Goal: Task Accomplishment & Management: Use online tool/utility

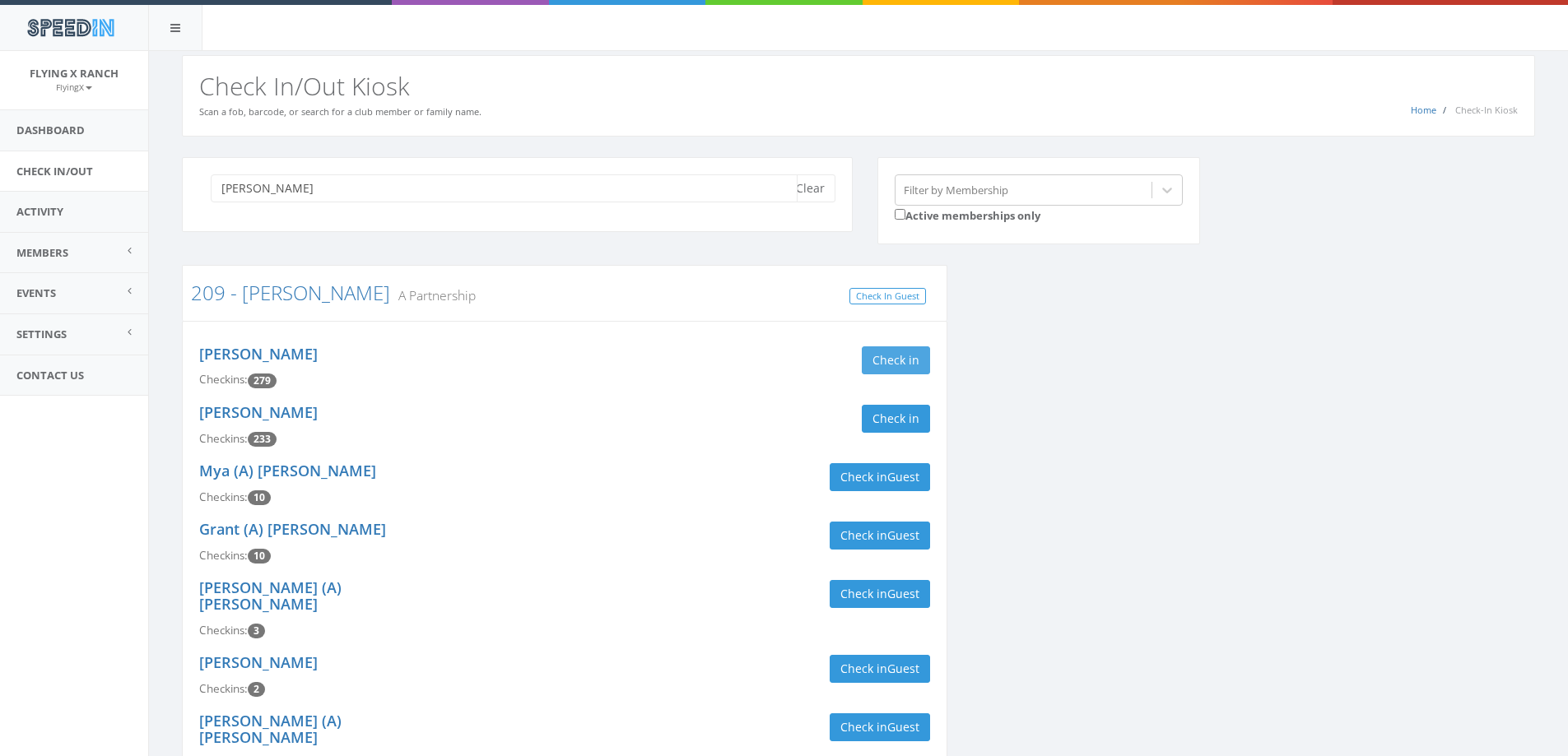
type input "butler"
click at [907, 358] on button "Check in" at bounding box center [896, 361] width 68 height 28
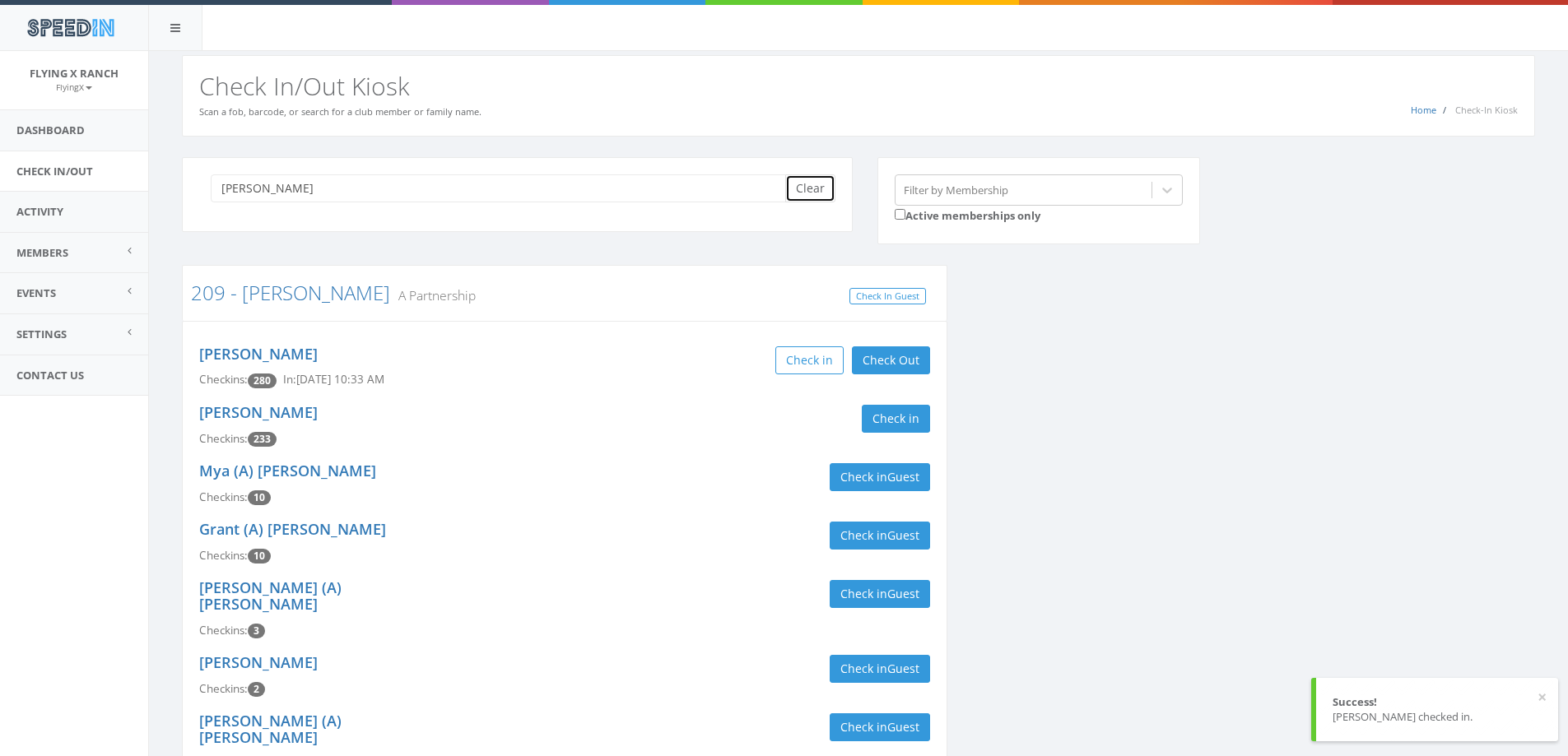
click at [810, 189] on button "Clear" at bounding box center [810, 189] width 50 height 28
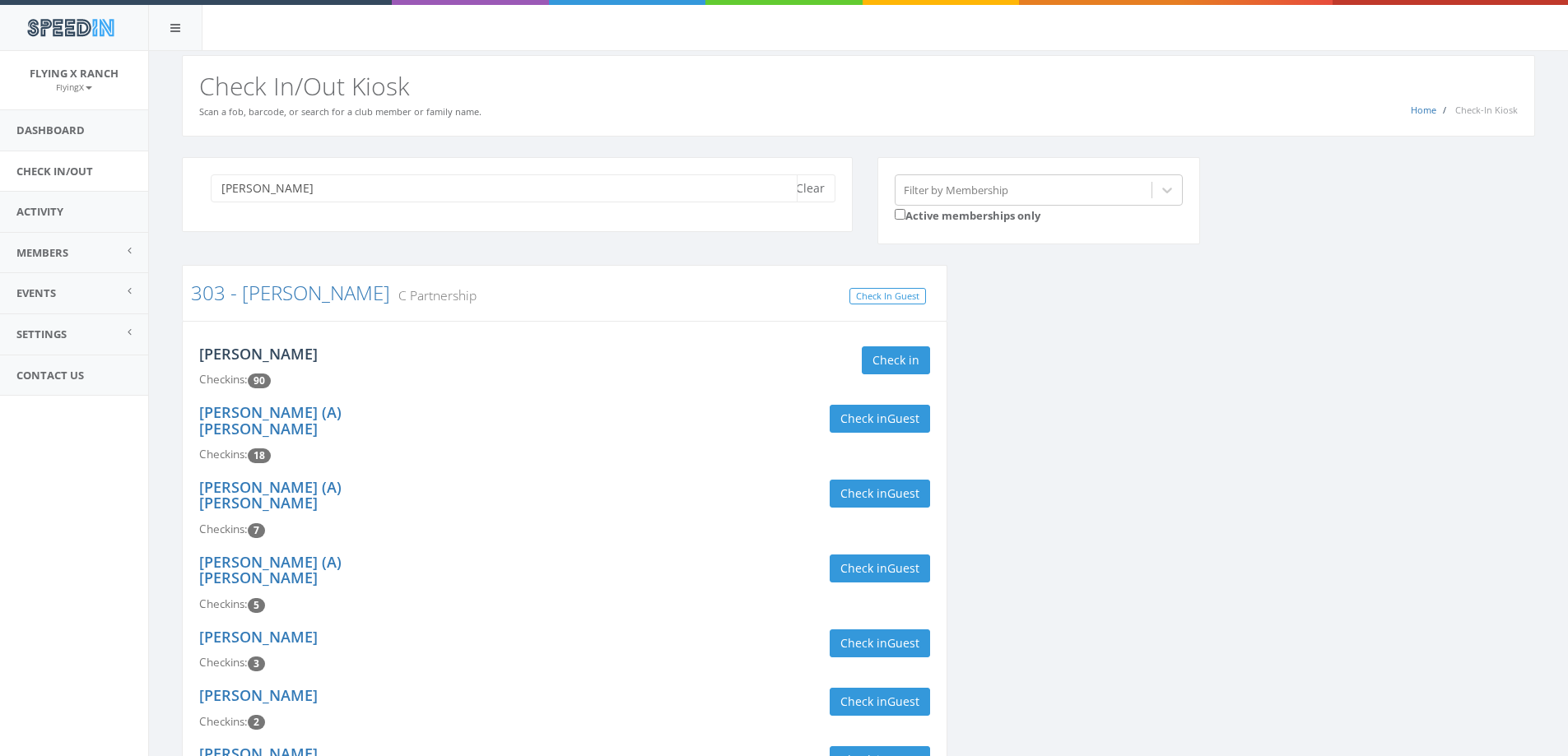
type input "valdez"
click at [267, 355] on link "[PERSON_NAME]" at bounding box center [258, 354] width 119 height 20
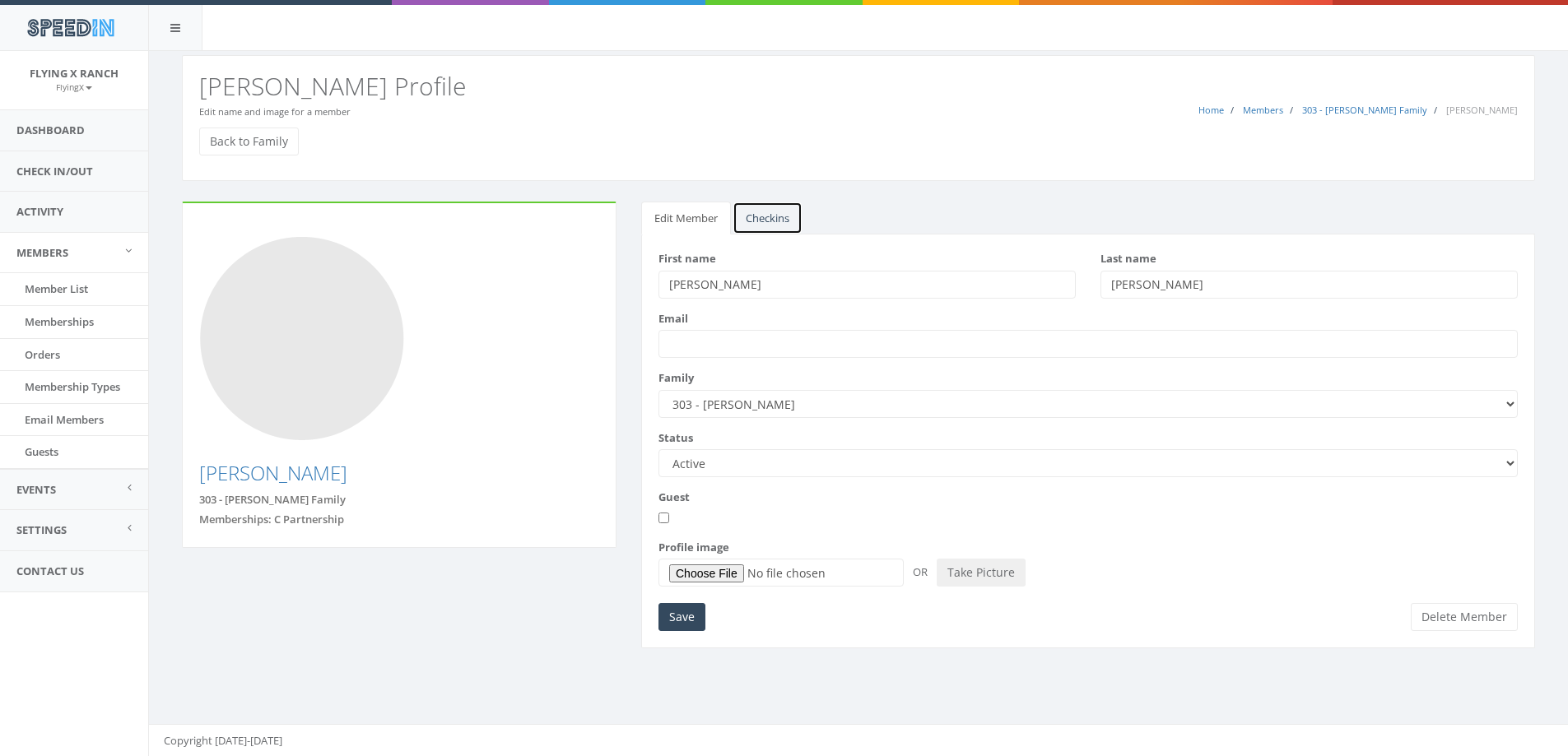
click at [784, 218] on link "Checkins" at bounding box center [768, 218] width 70 height 34
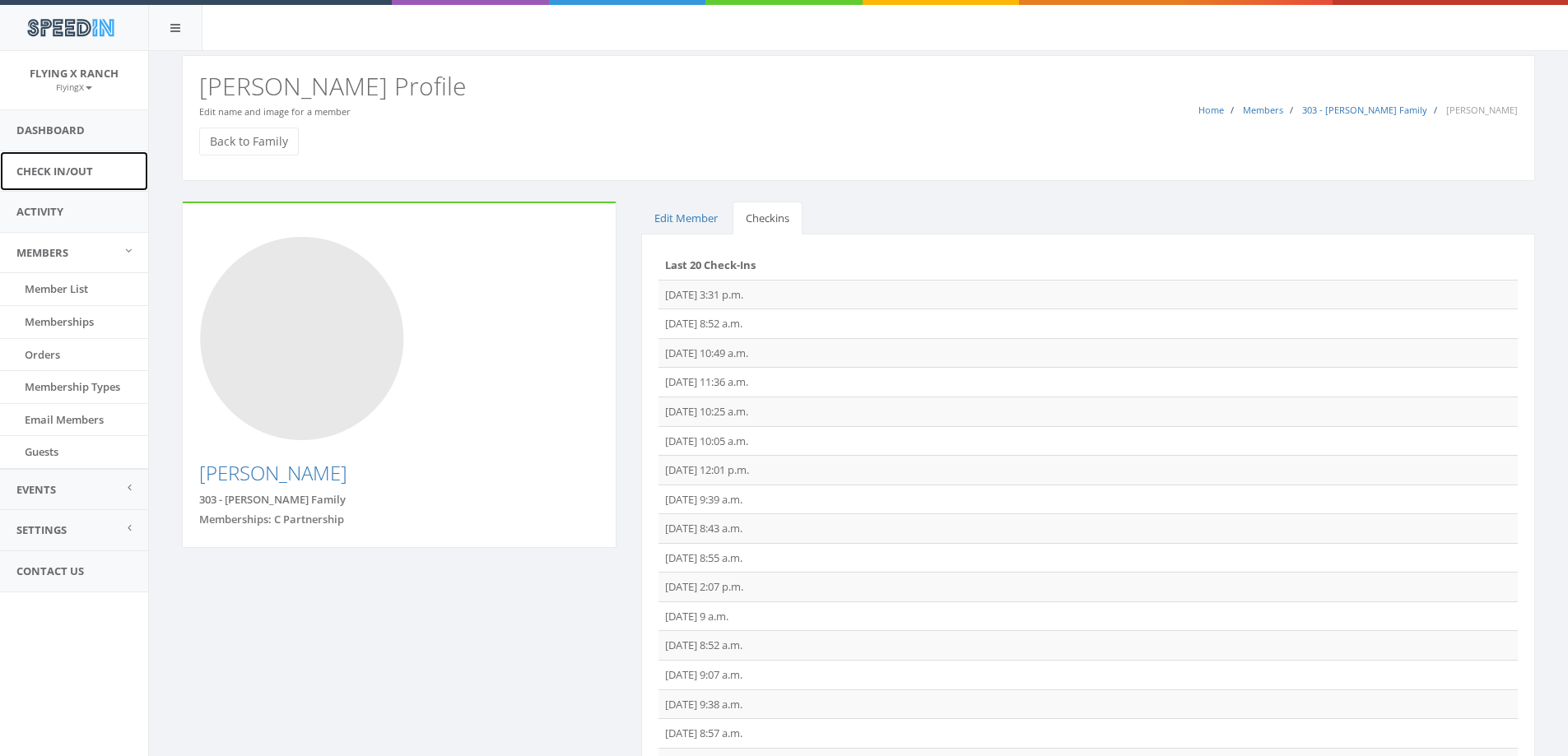
click at [87, 170] on link "Check In/Out" at bounding box center [74, 171] width 148 height 41
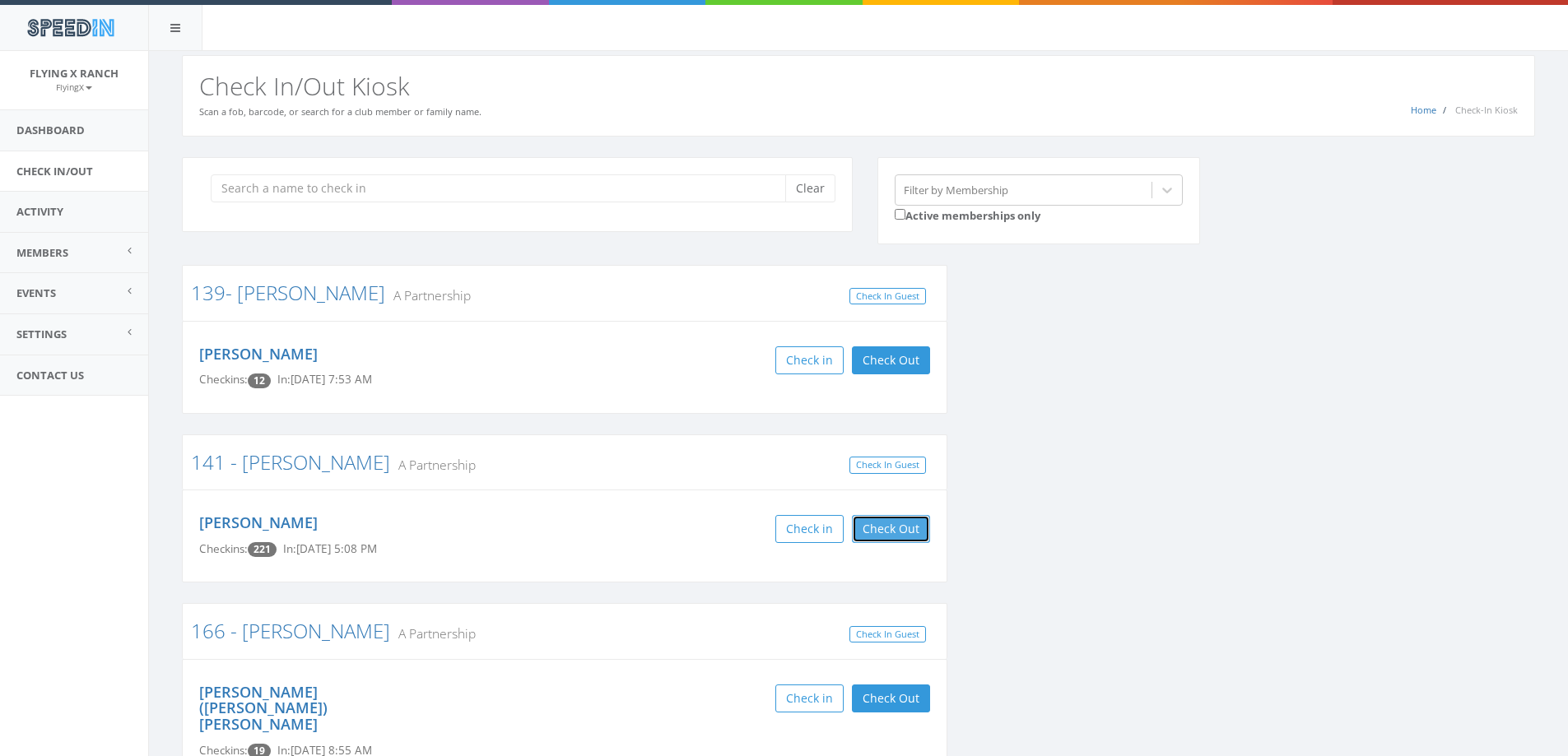
click at [908, 528] on button "Check Out" at bounding box center [891, 529] width 78 height 28
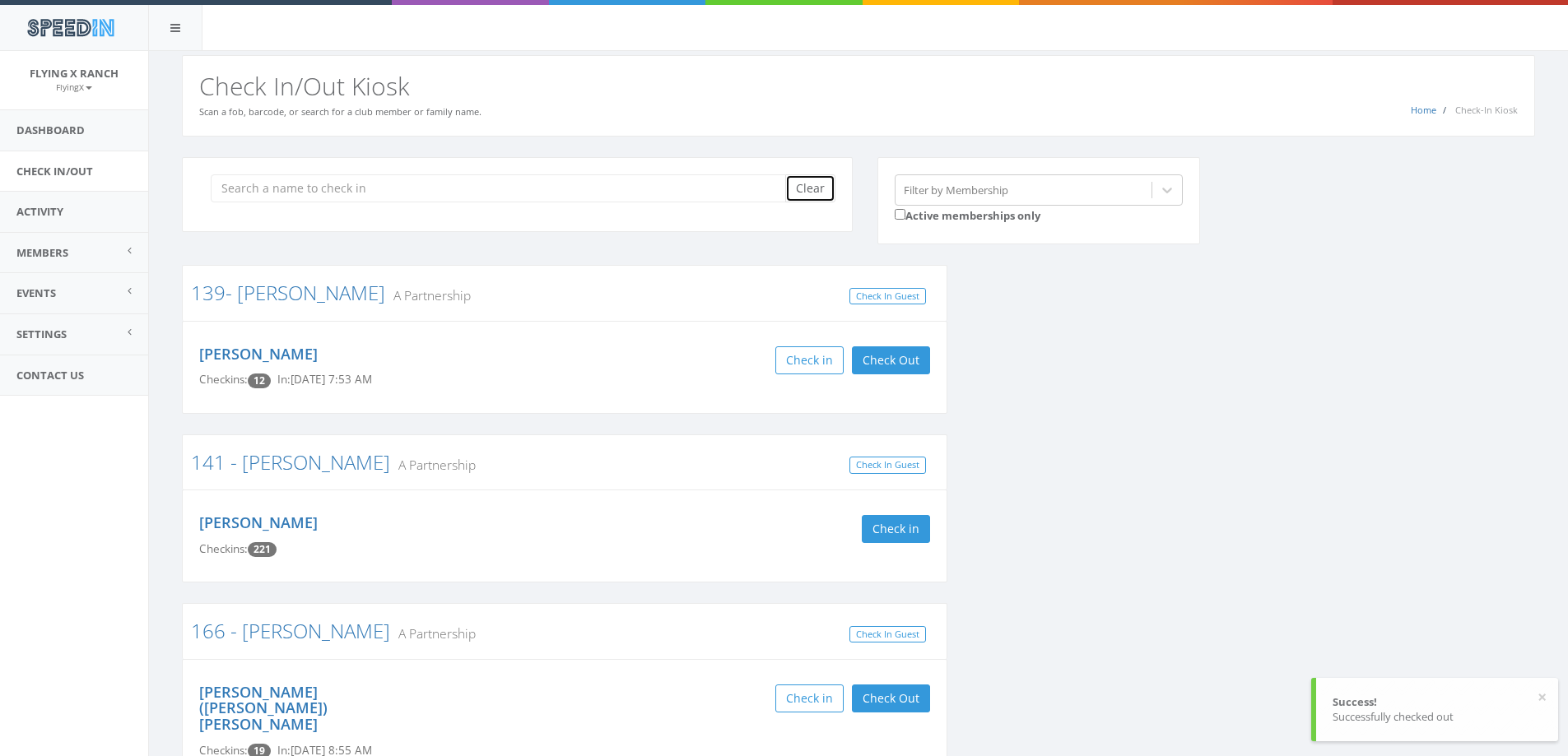
click at [810, 190] on button "Clear" at bounding box center [810, 189] width 50 height 28
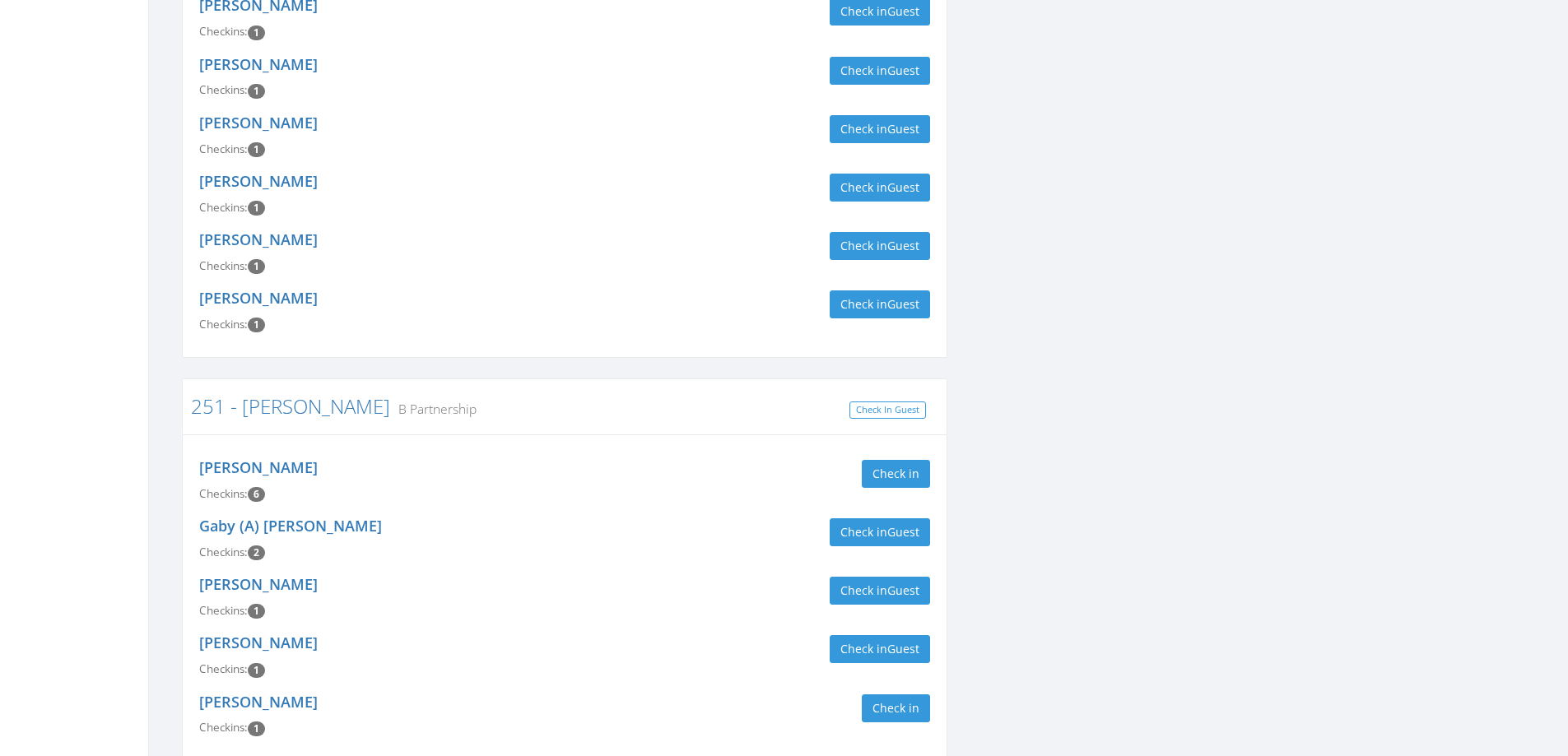
scroll to position [1469, 0]
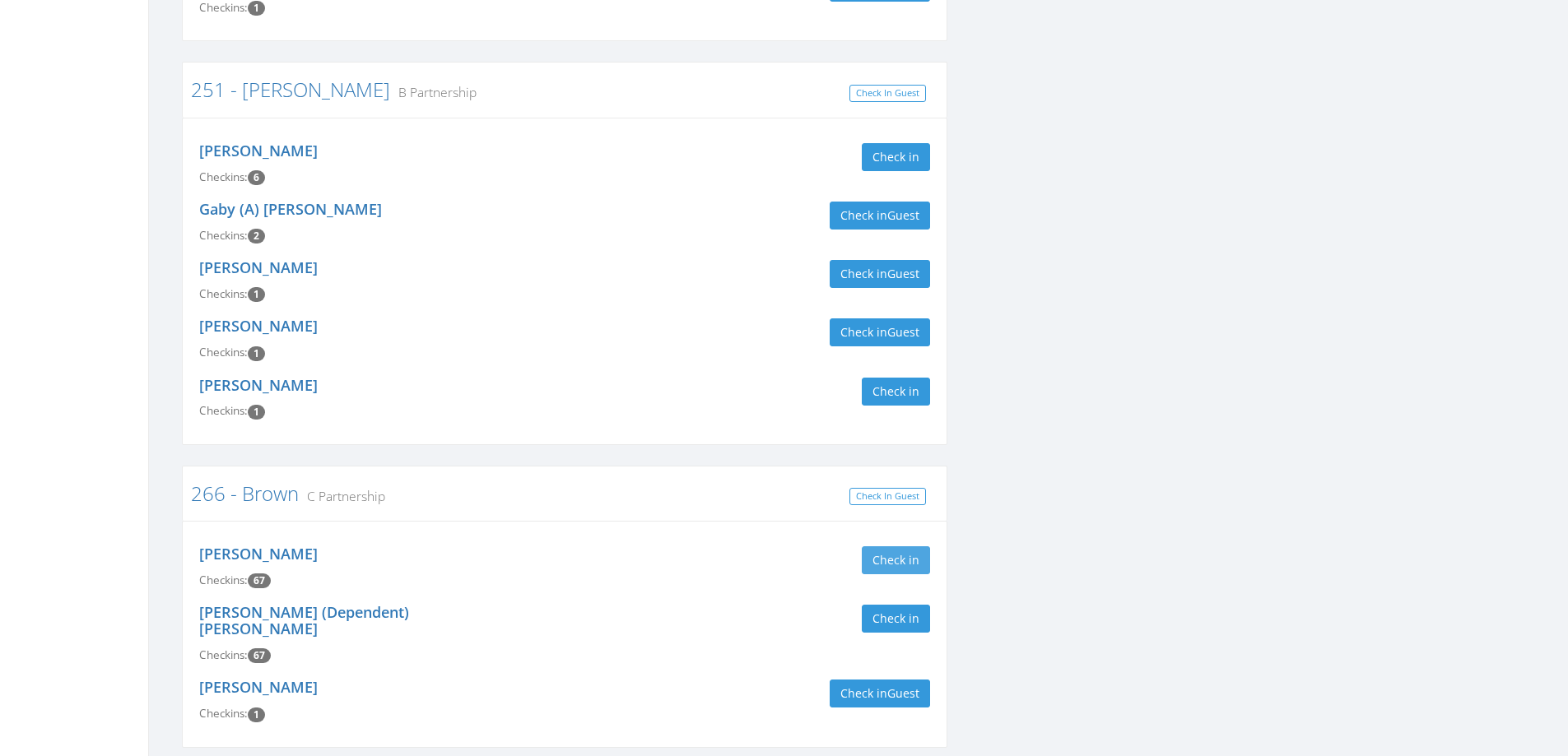
type input "brown"
click at [883, 547] on button "Check in" at bounding box center [896, 561] width 68 height 28
click at [903, 605] on button "Check in" at bounding box center [896, 619] width 68 height 28
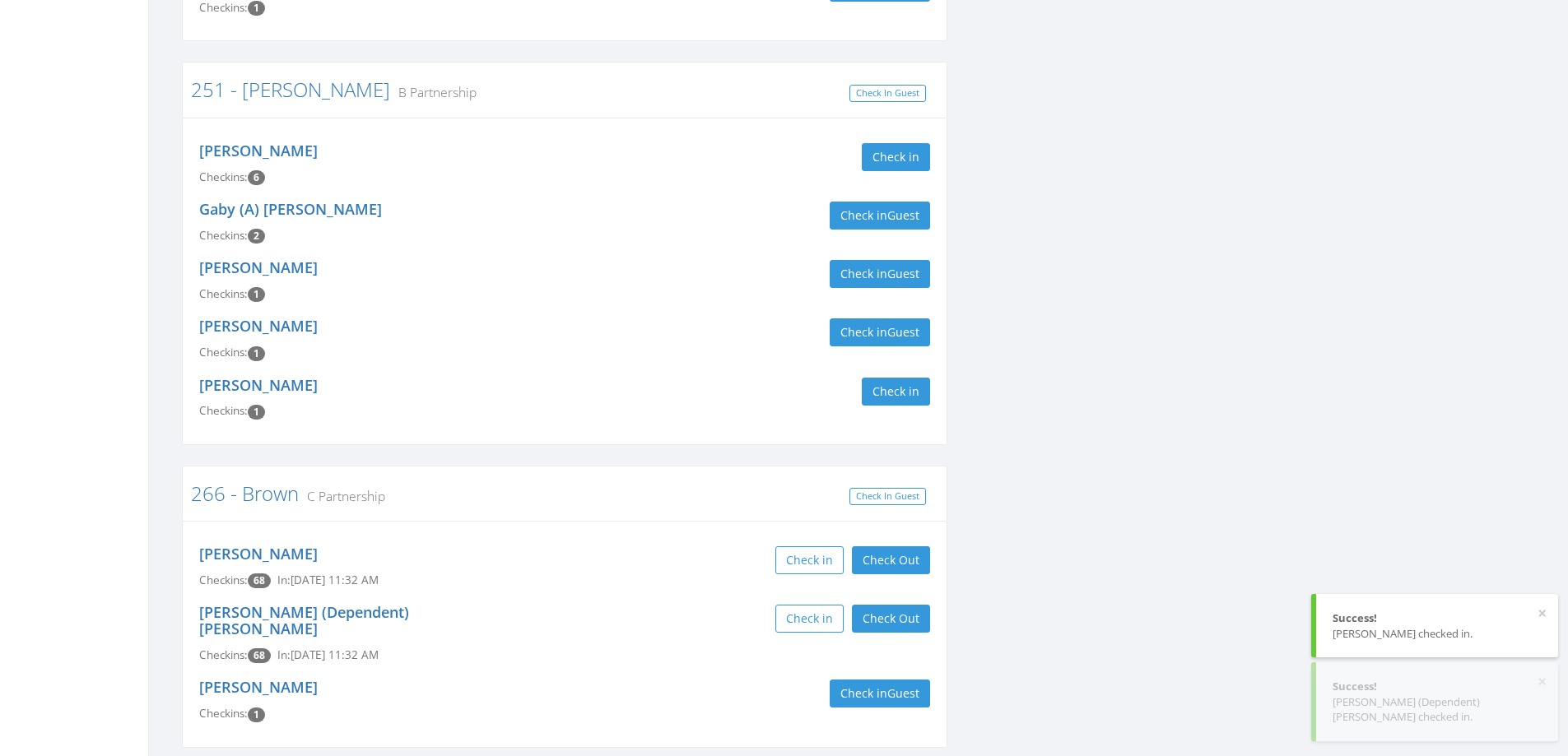
click at [661, 605] on div "Check in Check Out Check Out" at bounding box center [753, 619] width 353 height 28
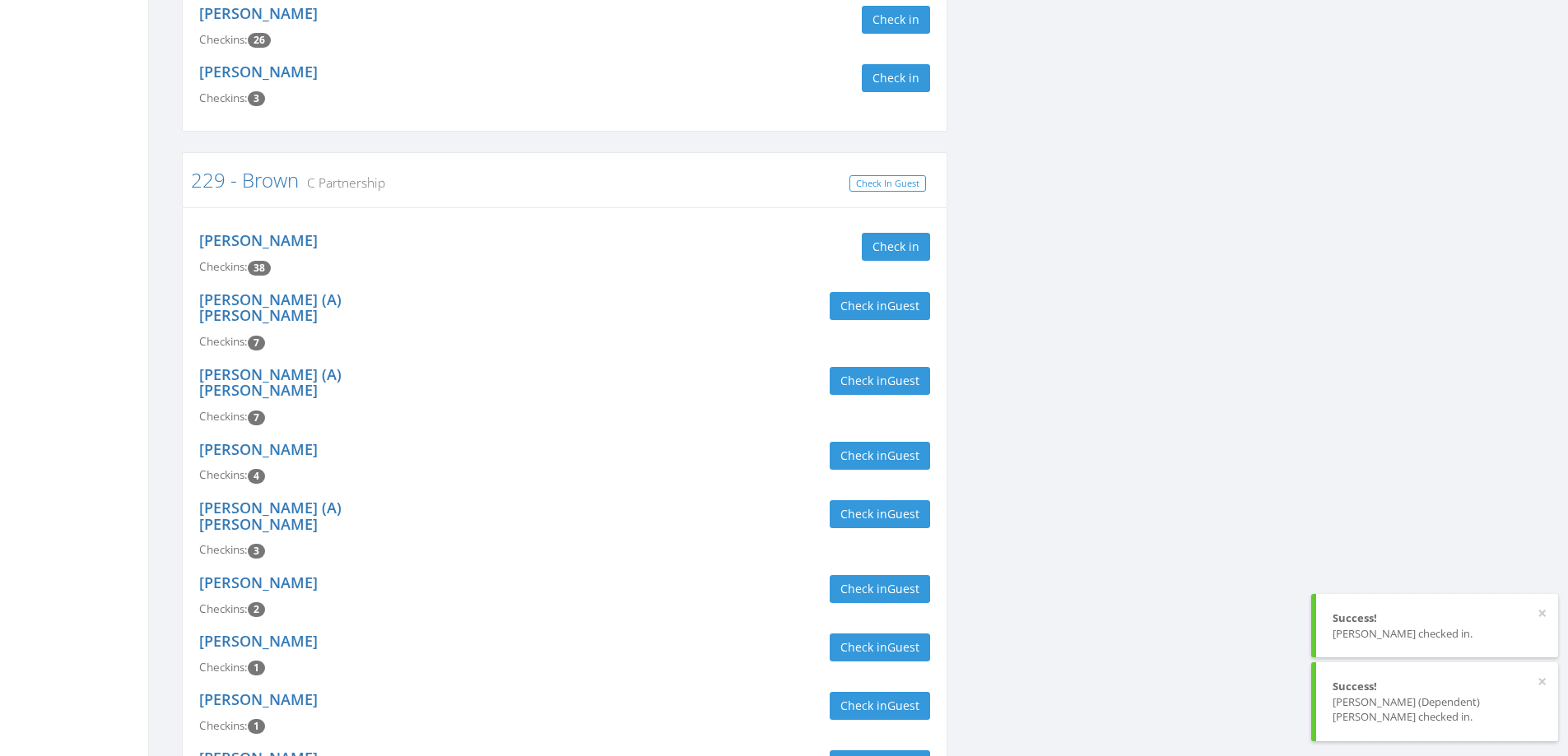
scroll to position [0, 0]
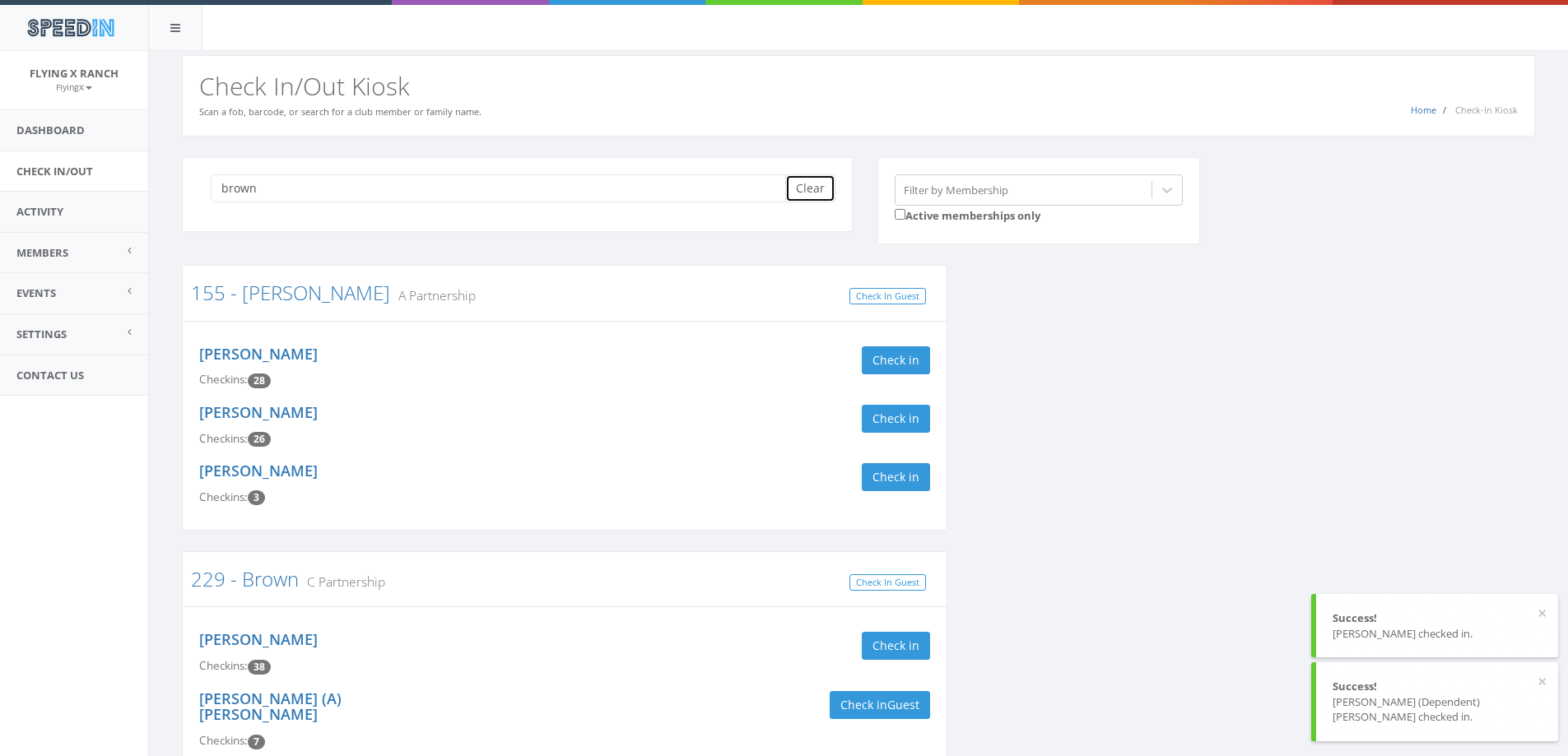
click at [822, 188] on button "Clear" at bounding box center [810, 189] width 50 height 28
